Goal: Task Accomplishment & Management: Complete application form

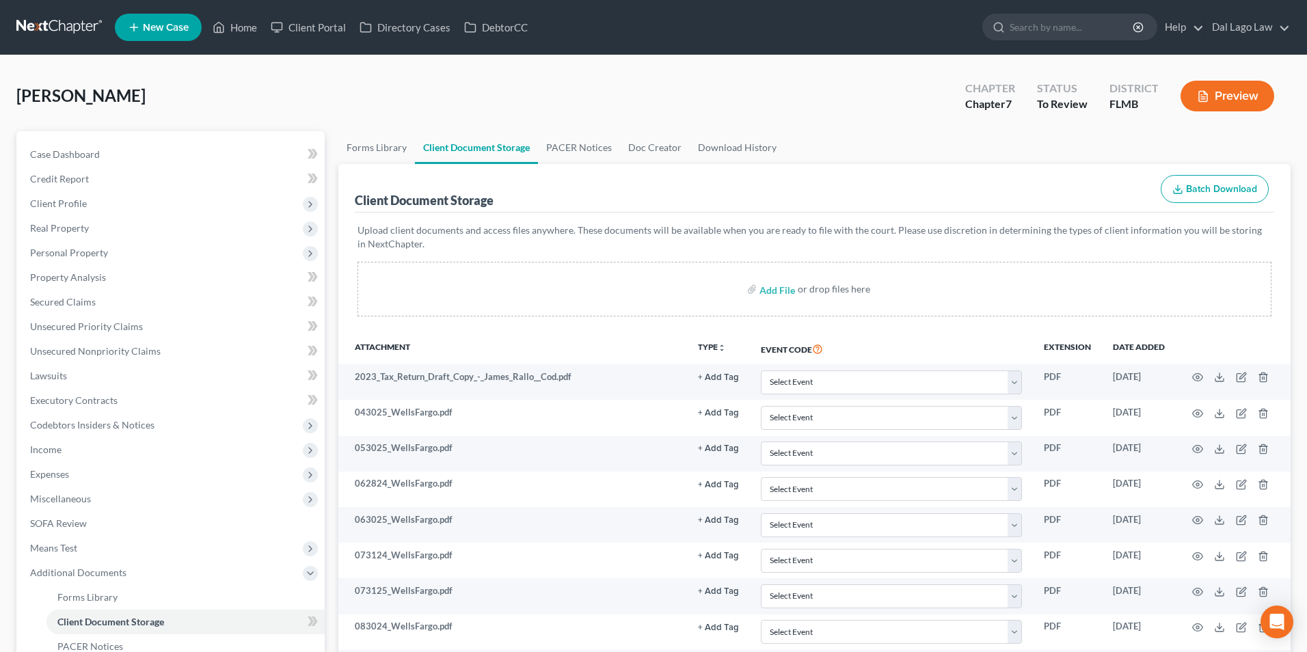
select select "9"
click at [244, 25] on link "Home" at bounding box center [235, 27] width 58 height 25
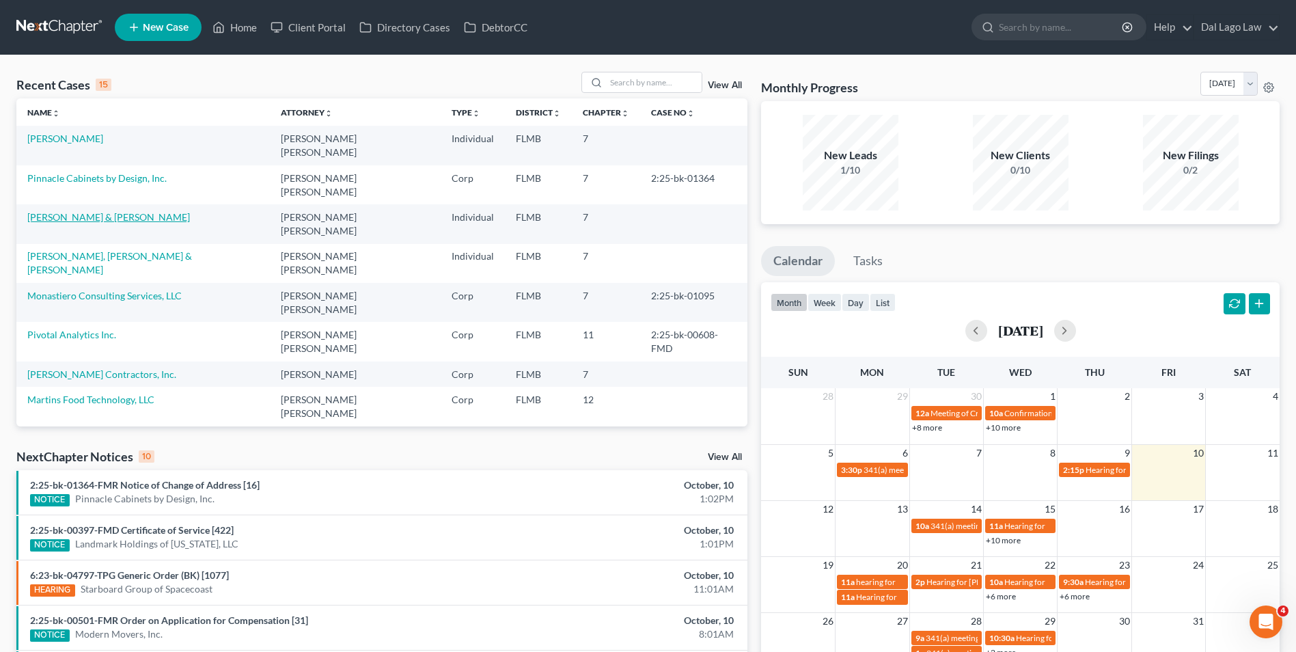
click at [86, 211] on link "[PERSON_NAME] & [PERSON_NAME]" at bounding box center [108, 217] width 163 height 12
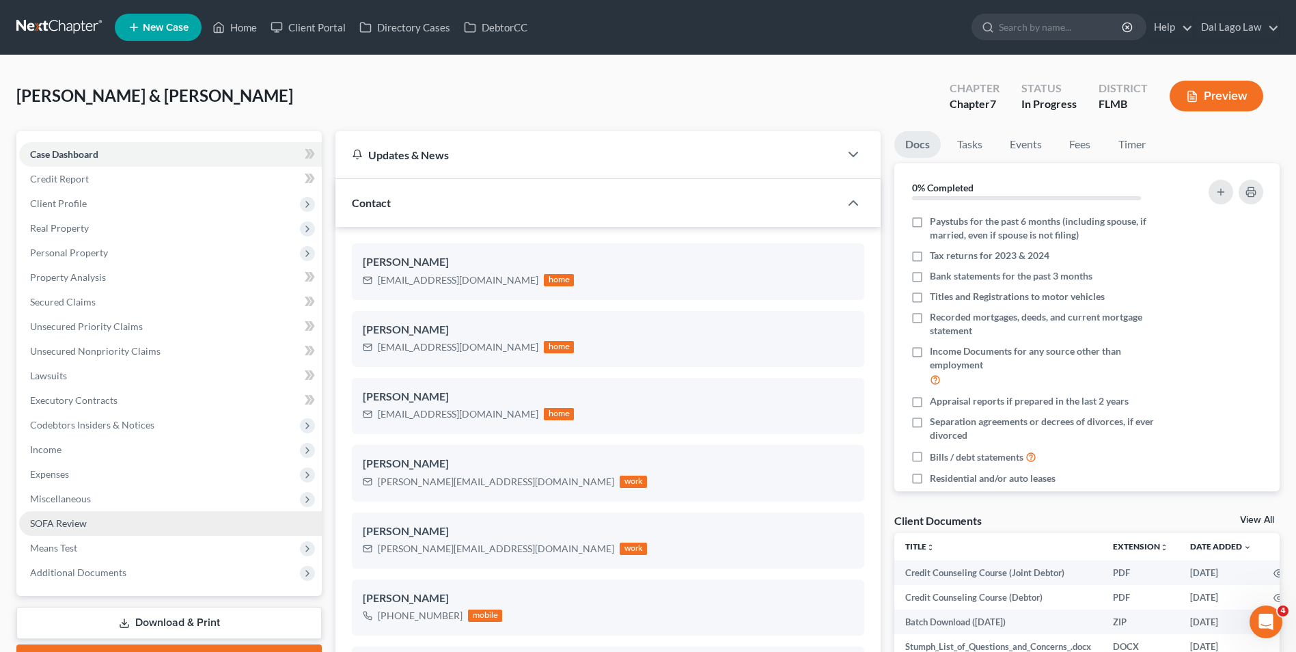
drag, startPoint x: 70, startPoint y: 522, endPoint x: 83, endPoint y: 521, distance: 13.7
click at [70, 522] on span "SOFA Review" at bounding box center [58, 523] width 57 height 12
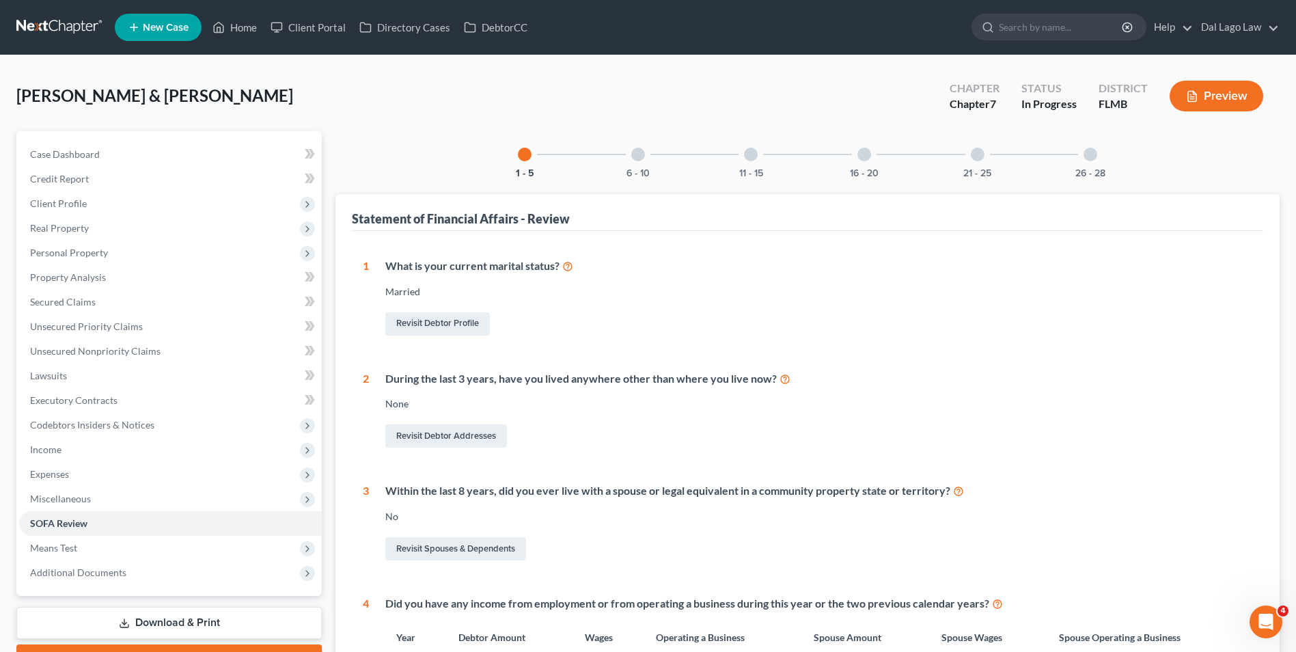
click at [641, 154] on div at bounding box center [638, 155] width 14 height 14
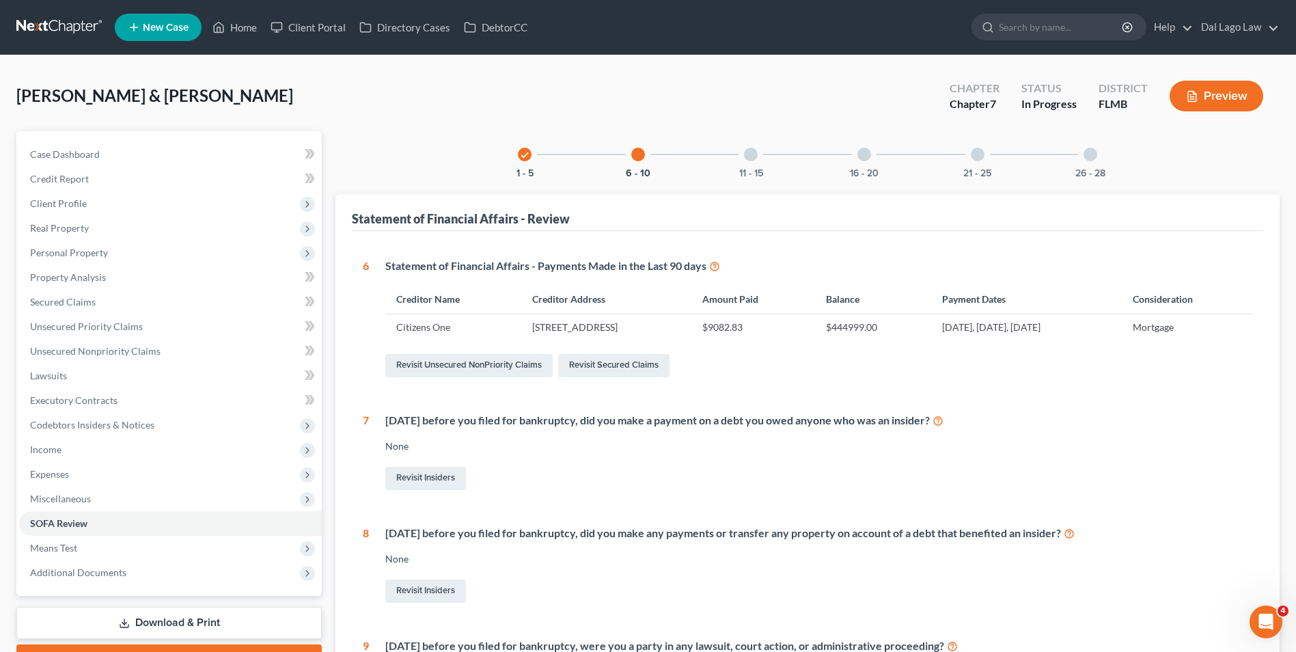
click at [752, 157] on div at bounding box center [751, 155] width 14 height 14
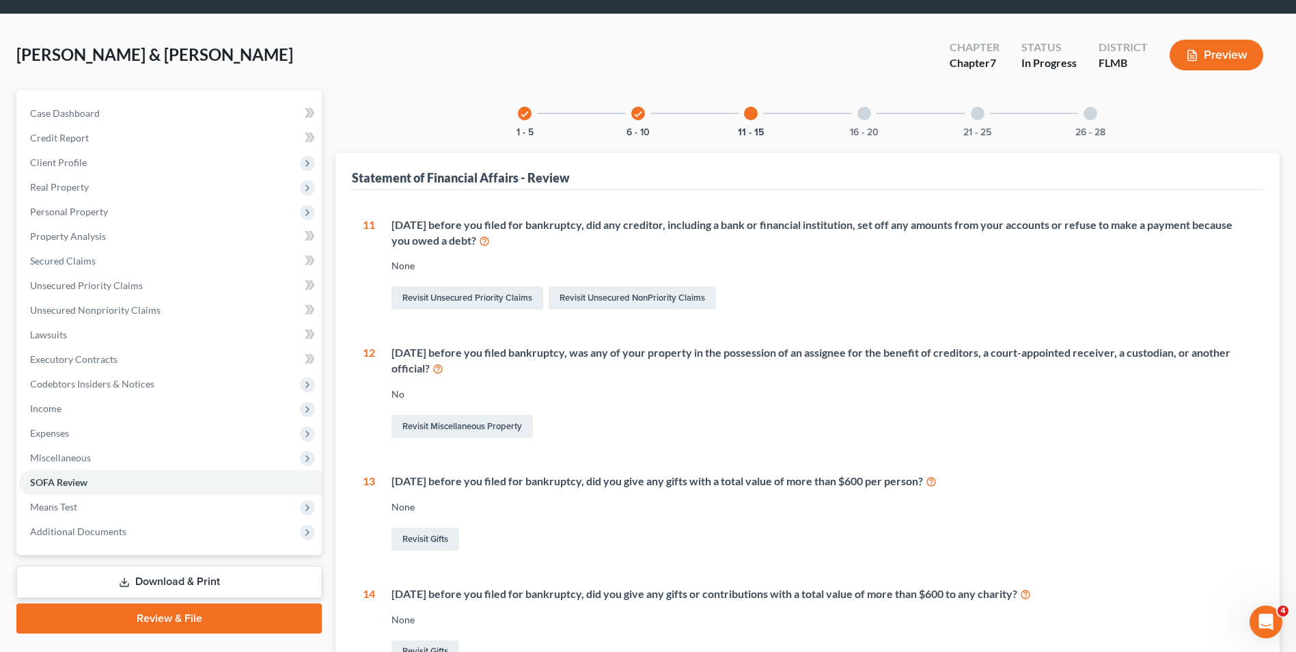
scroll to position [40, 0]
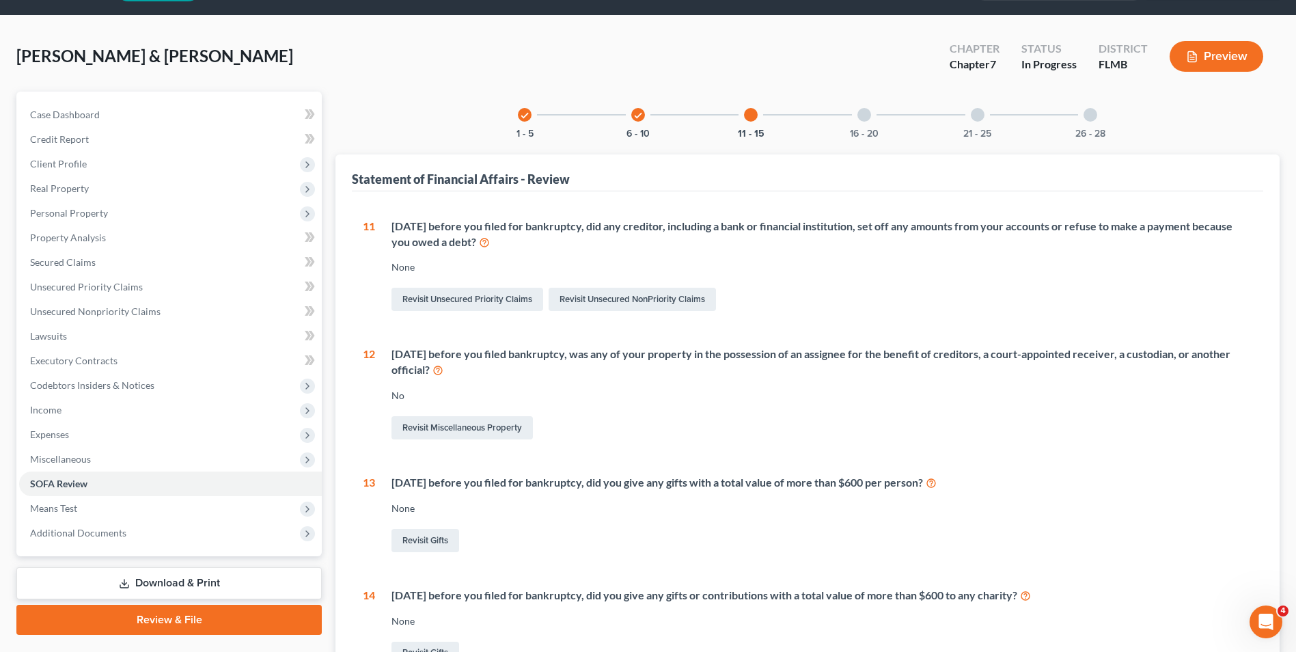
click at [865, 115] on div at bounding box center [865, 115] width 14 height 14
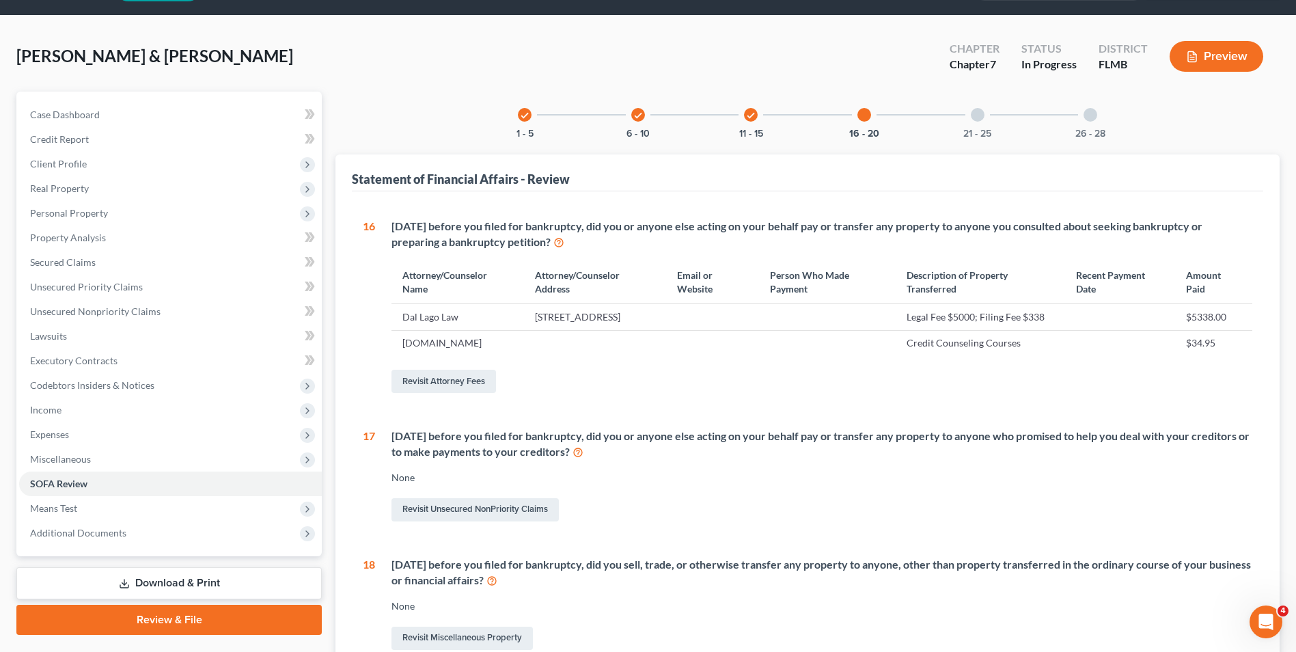
click at [981, 107] on div "21 - 25" at bounding box center [978, 115] width 46 height 46
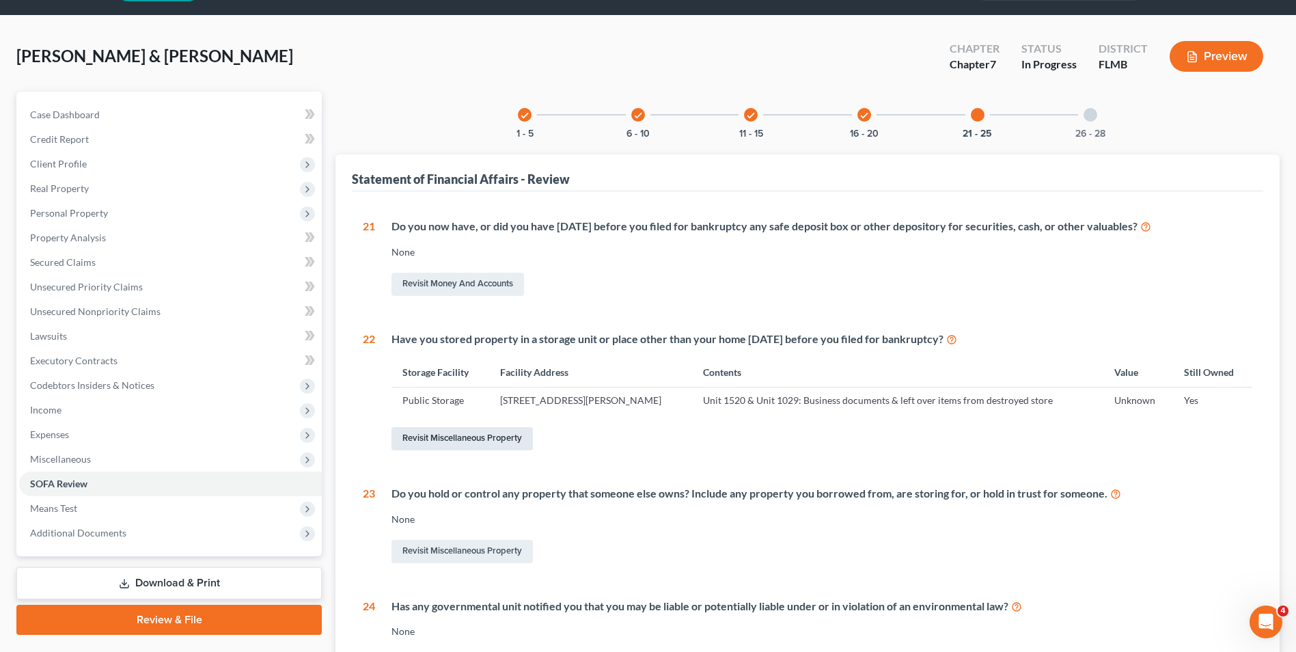
click at [481, 439] on link "Revisit Miscellaneous Property" at bounding box center [462, 438] width 141 height 23
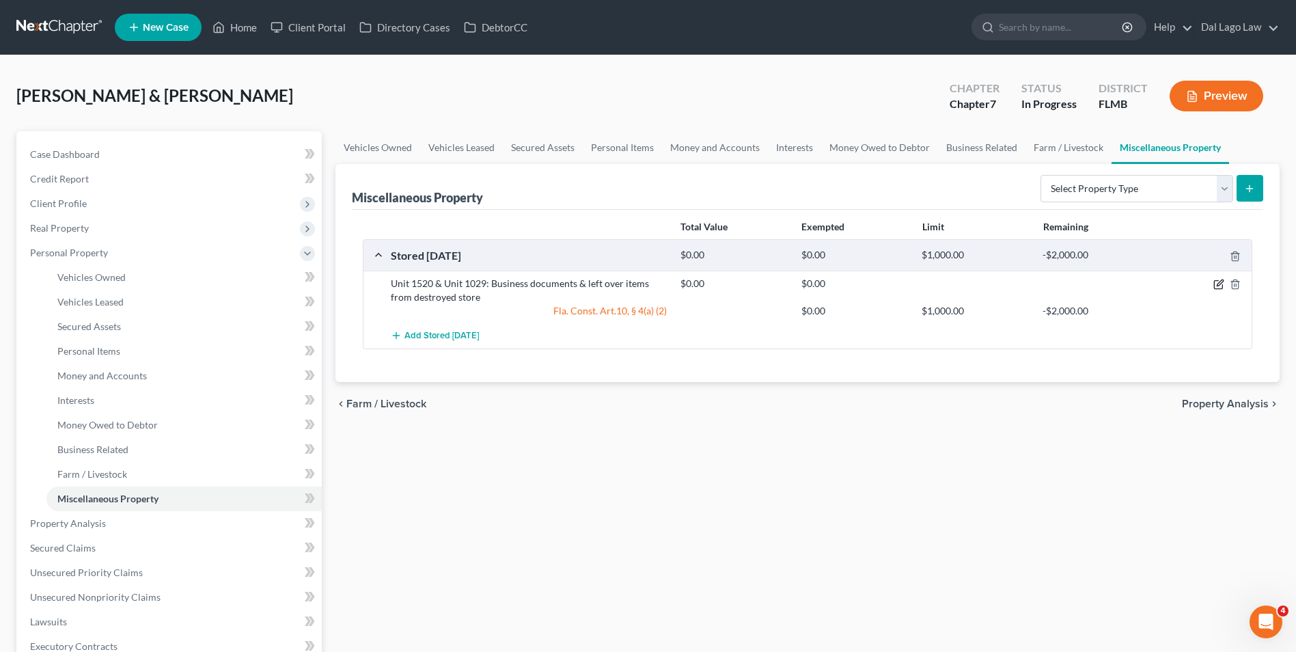
click at [1214, 286] on icon "button" at bounding box center [1219, 284] width 11 height 11
select select "9"
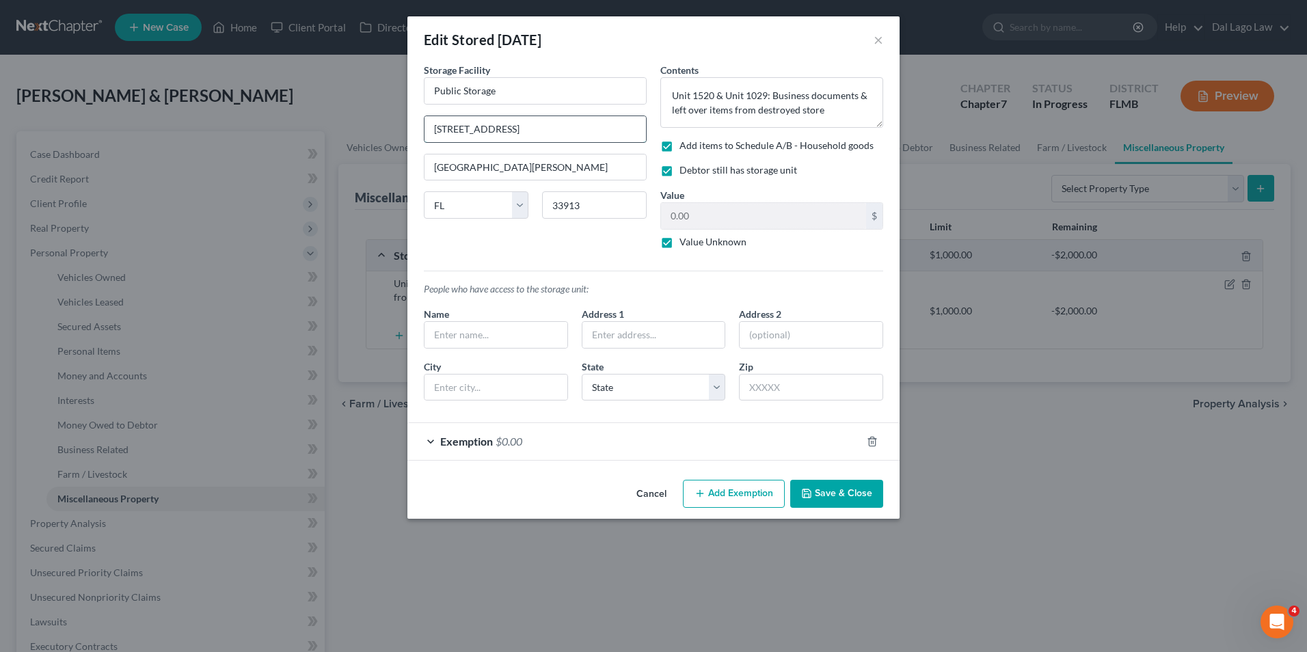
click at [495, 127] on input "[STREET_ADDRESS]" at bounding box center [534, 129] width 221 height 26
type input "[STREET_ADDRESS]"
click at [808, 484] on button "Save & Close" at bounding box center [836, 494] width 93 height 29
